Goal: Transaction & Acquisition: Purchase product/service

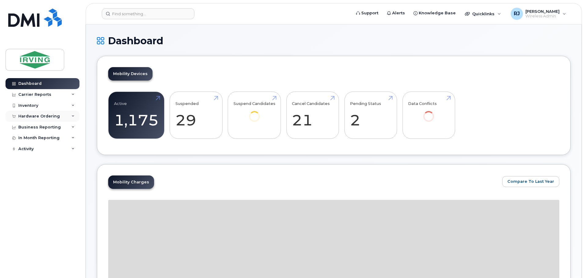
click at [54, 118] on div "Hardware Ordering" at bounding box center [39, 116] width 42 height 5
click at [51, 127] on link "Overview" at bounding box center [47, 128] width 63 height 12
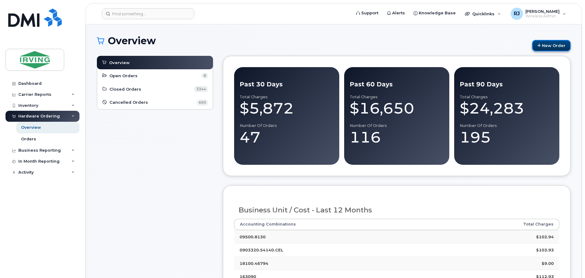
click at [549, 49] on link "New Order" at bounding box center [551, 45] width 38 height 11
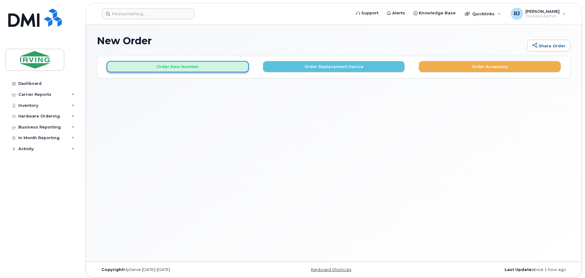
click at [211, 68] on button "Order New Number" at bounding box center [178, 66] width 142 height 11
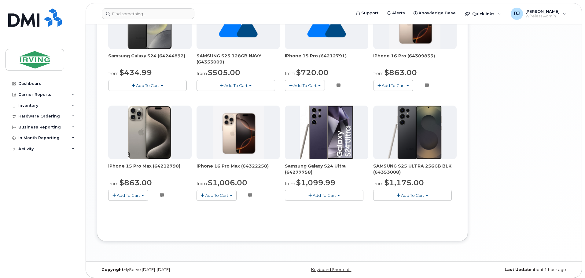
scroll to position [364, 0]
